Goal: Information Seeking & Learning: Learn about a topic

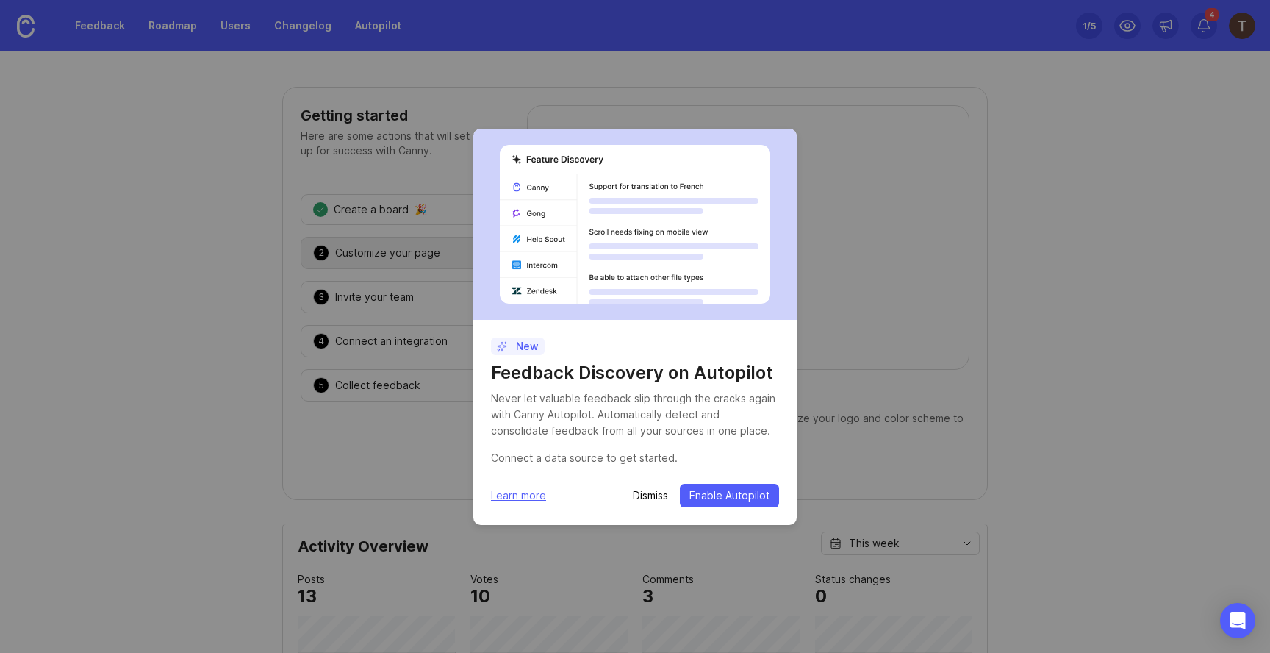
click at [648, 495] on p "Dismiss" at bounding box center [650, 495] width 35 height 15
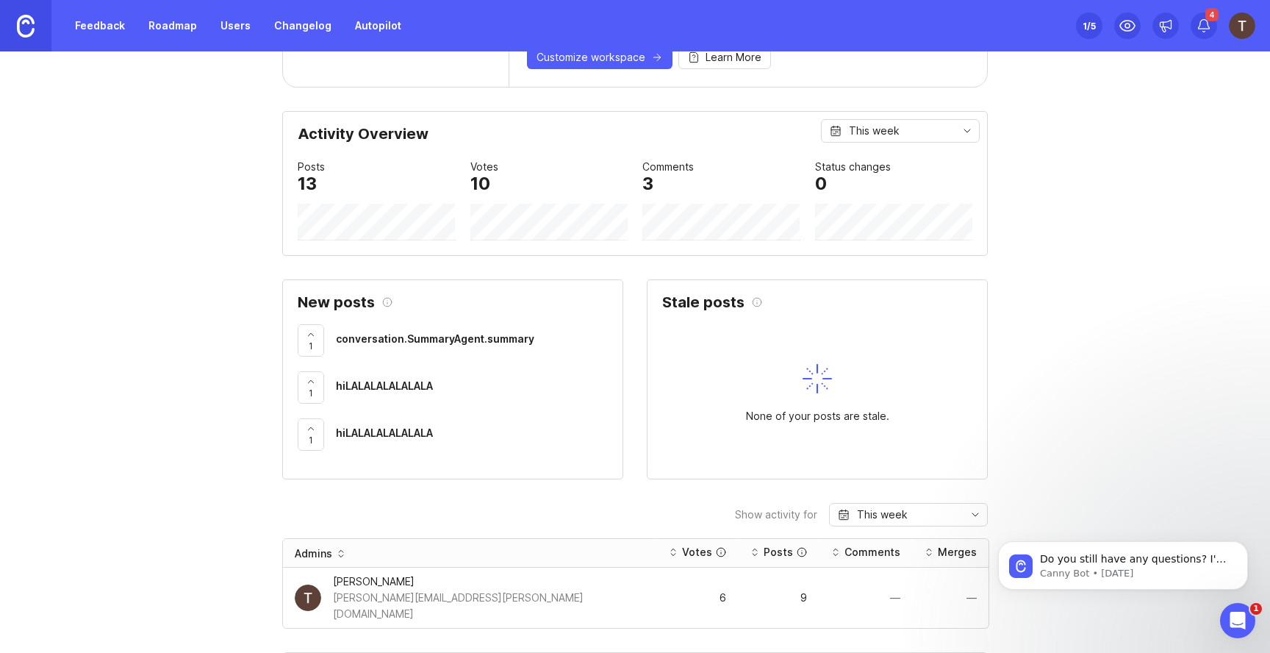
scroll to position [405, 0]
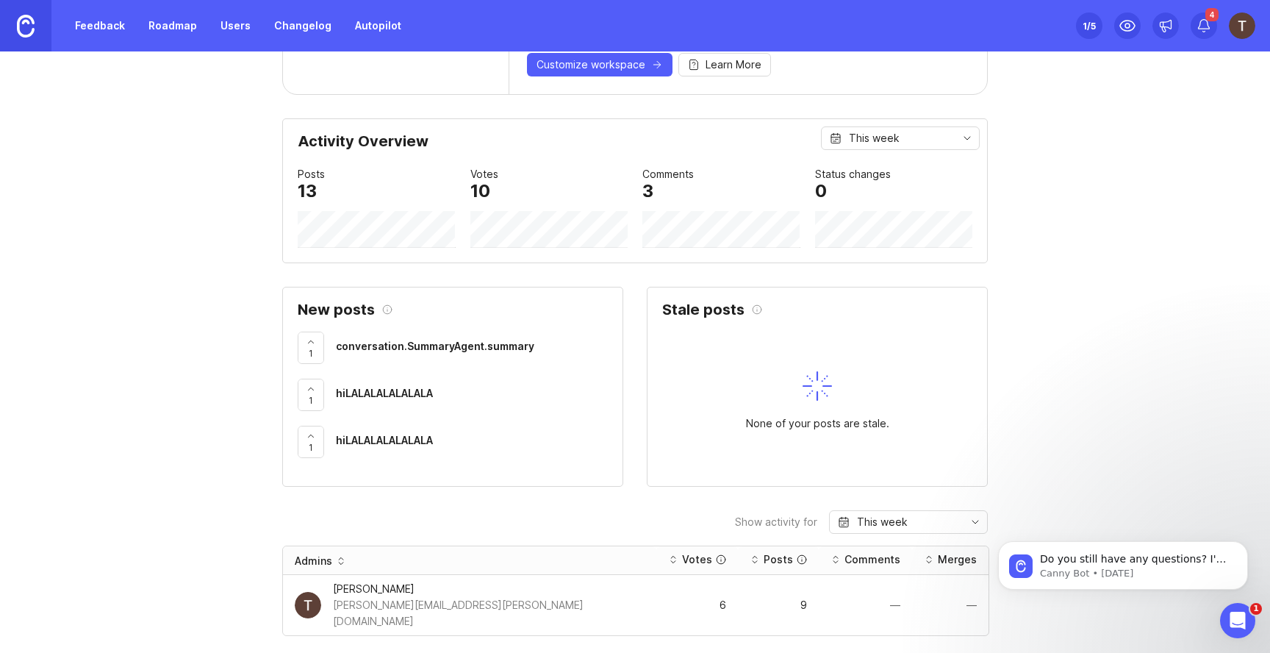
click at [416, 348] on span "conversation.SummaryAgent.summary" at bounding box center [435, 346] width 198 height 12
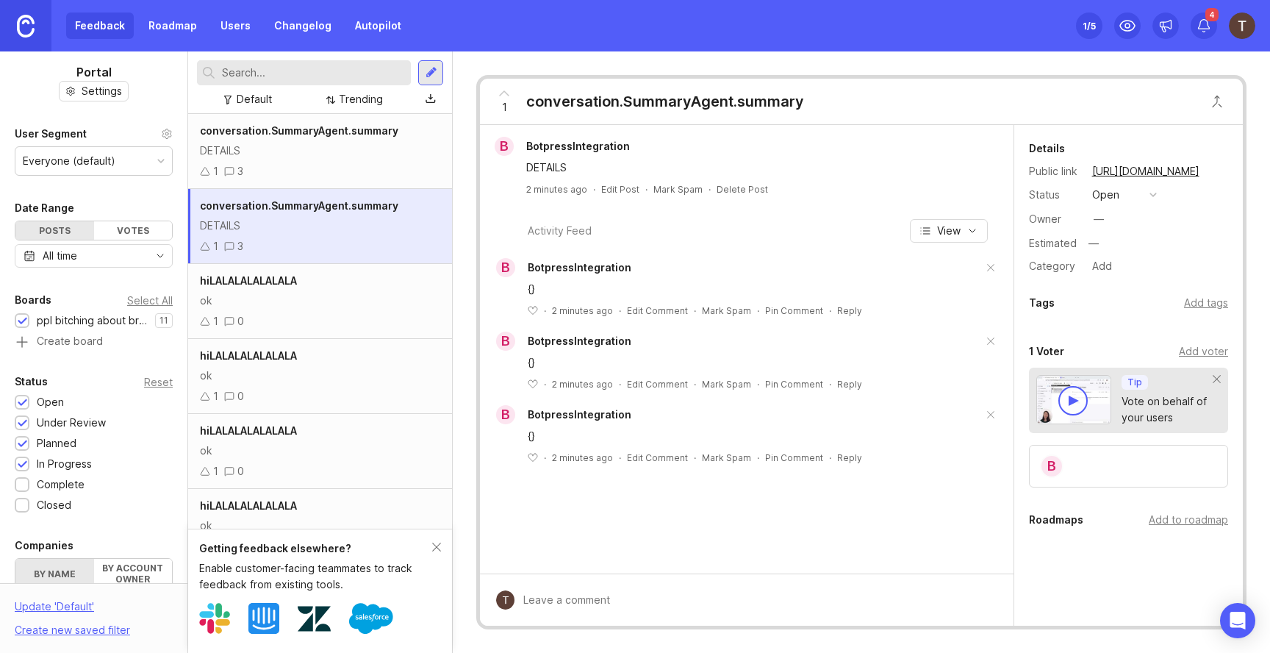
click at [331, 168] on div "1 3" at bounding box center [320, 171] width 240 height 16
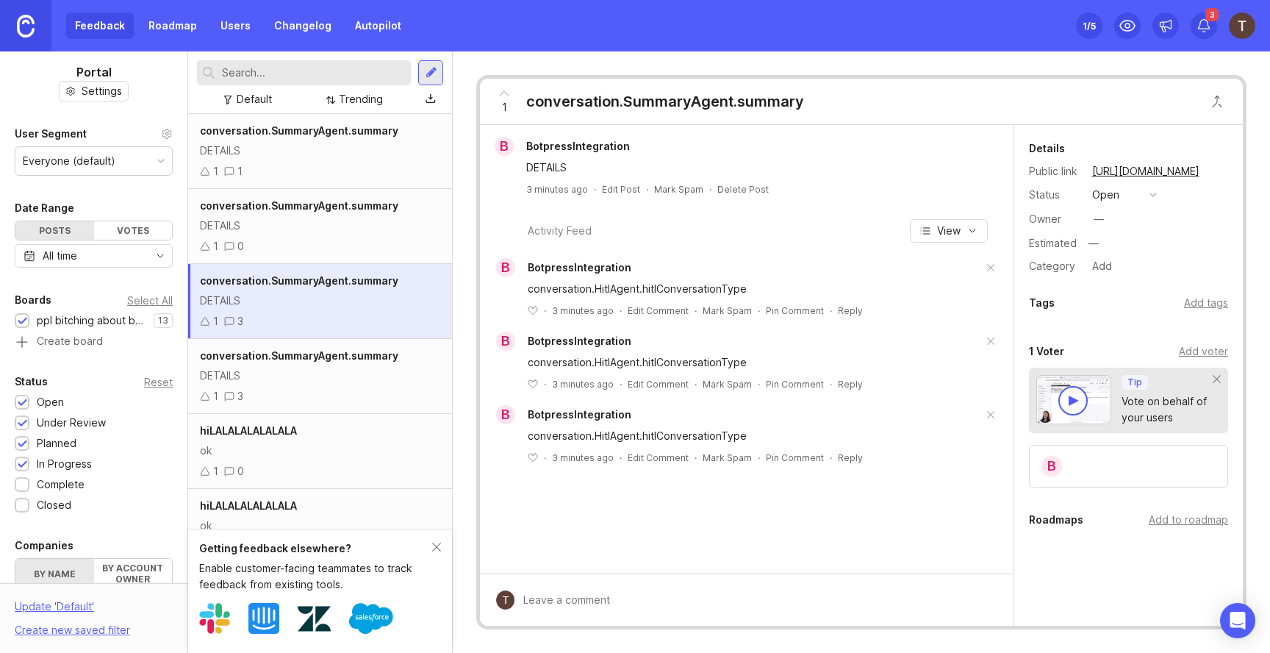
click at [304, 159] on div "conversation.SummaryAgent.summary DETAILS 1 1" at bounding box center [320, 151] width 264 height 75
